Goal: Task Accomplishment & Management: Use online tool/utility

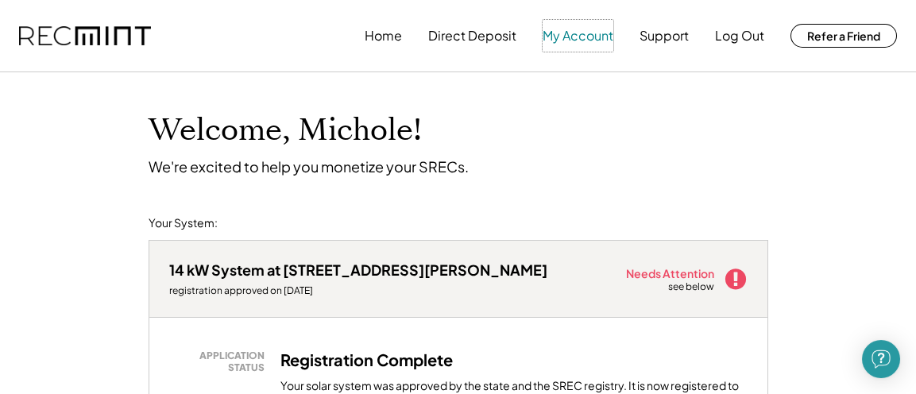
click at [572, 33] on button "My Account" at bounding box center [578, 36] width 71 height 32
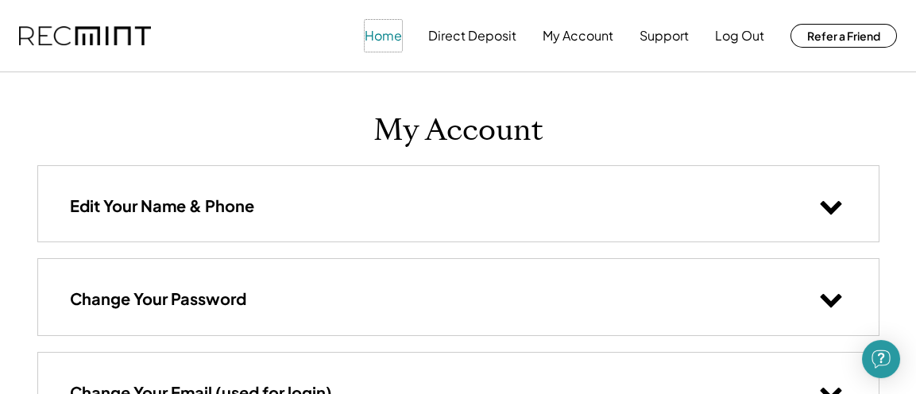
click at [389, 30] on button "Home" at bounding box center [383, 36] width 37 height 32
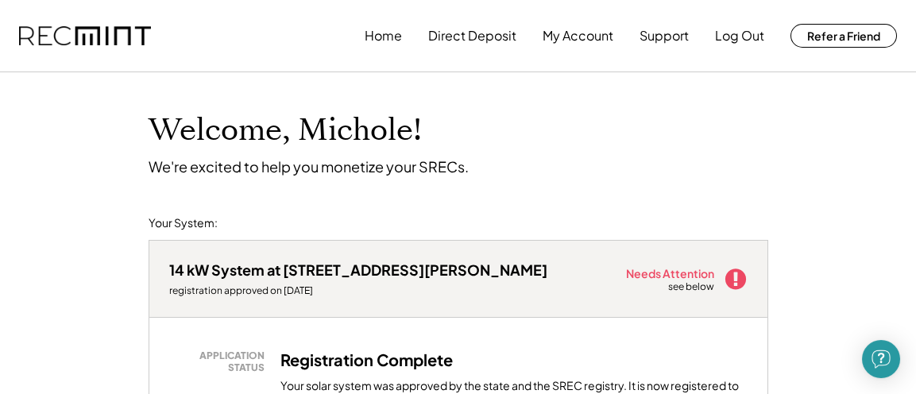
click at [698, 277] on div "Needs Attention" at bounding box center [671, 273] width 90 height 11
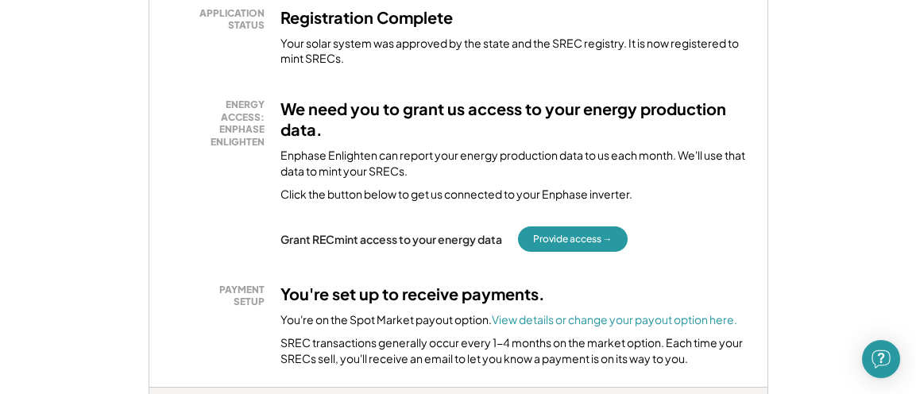
scroll to position [339, 0]
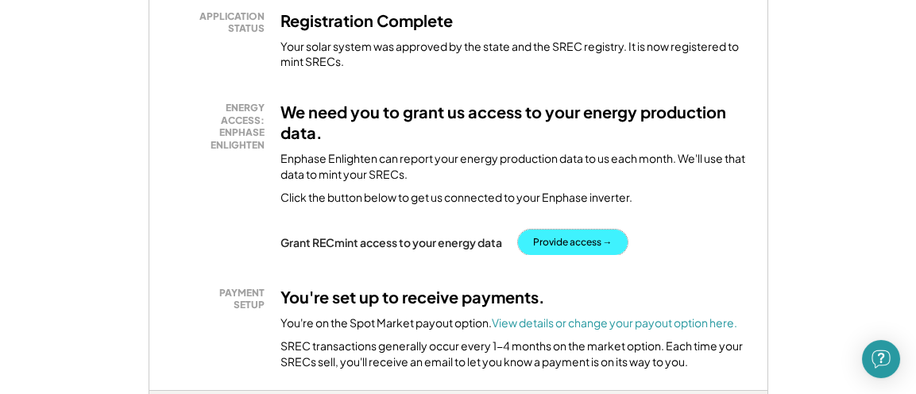
click at [537, 235] on button "Provide access →" at bounding box center [573, 242] width 110 height 25
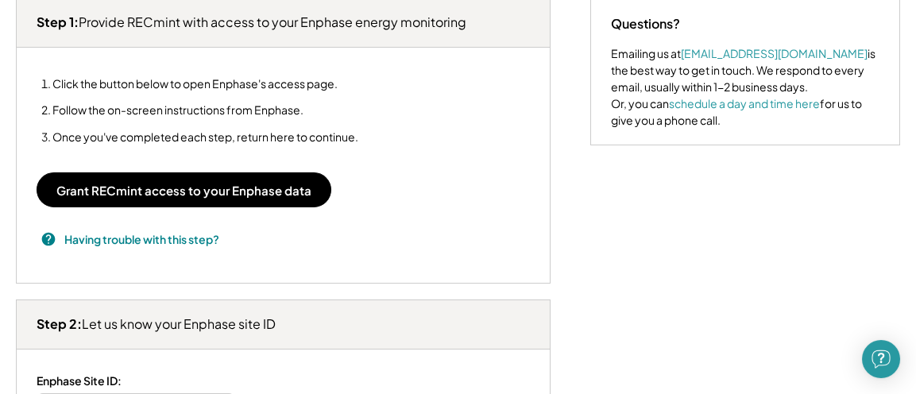
scroll to position [336, 0]
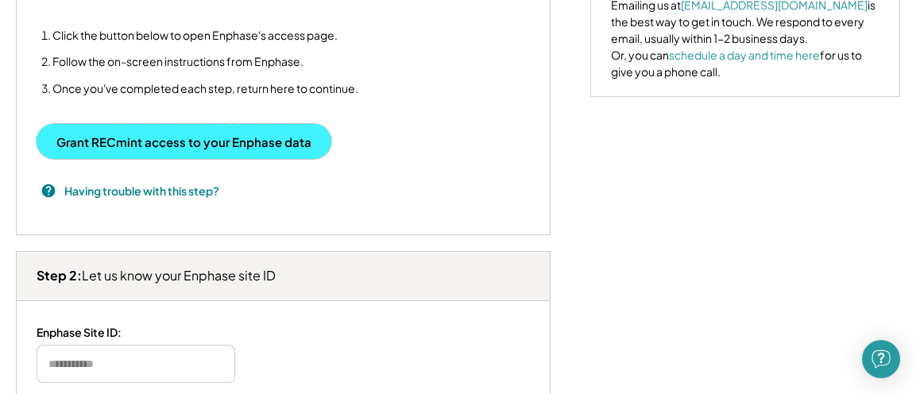
click at [193, 142] on button "Grant RECmint access to your Enphase data" at bounding box center [184, 141] width 295 height 35
